Goal: Navigation & Orientation: Find specific page/section

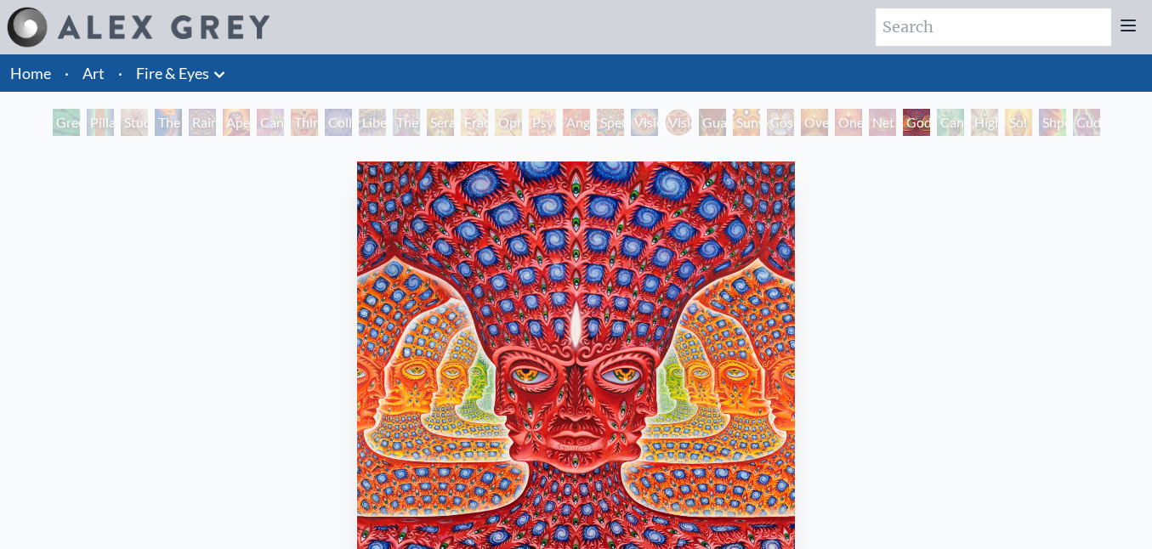
click at [209, 71] on link "Fire & Eyes" at bounding box center [172, 73] width 73 height 24
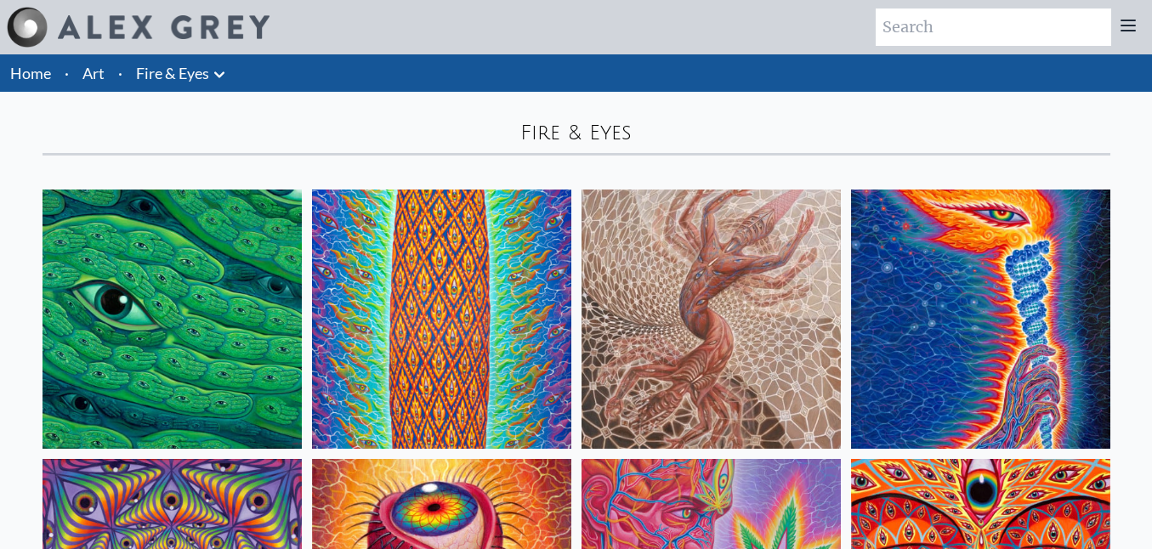
click at [200, 80] on link "Fire & Eyes" at bounding box center [172, 73] width 73 height 24
click at [223, 68] on icon at bounding box center [219, 75] width 20 height 20
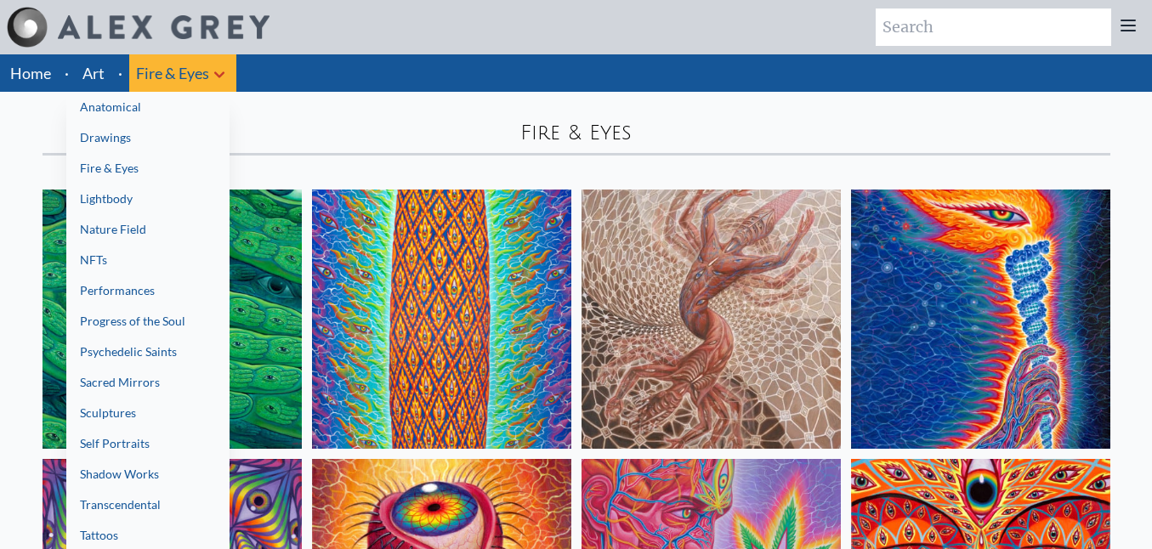
click at [192, 139] on link "Drawings" at bounding box center [147, 137] width 163 height 31
